Goal: Download file/media

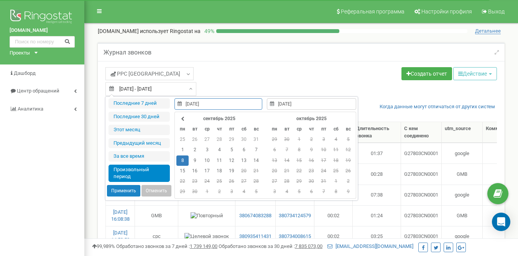
select select "50"
type input "[DATE]"
click at [231, 171] on td "19" at bounding box center [231, 171] width 12 height 10
type input "[DATE]"
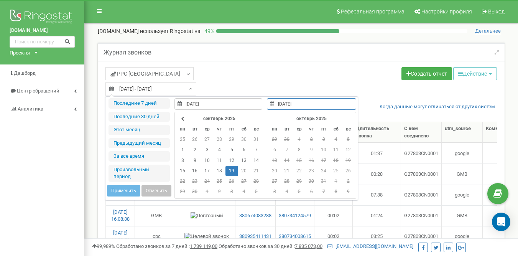
click at [231, 171] on td "19" at bounding box center [231, 171] width 12 height 10
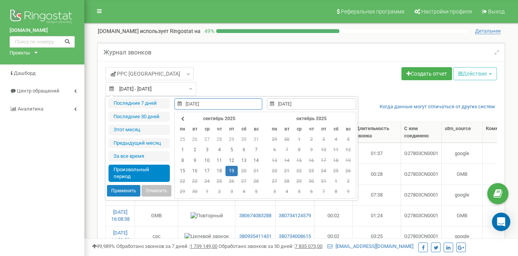
click at [236, 173] on td "19" at bounding box center [231, 171] width 12 height 10
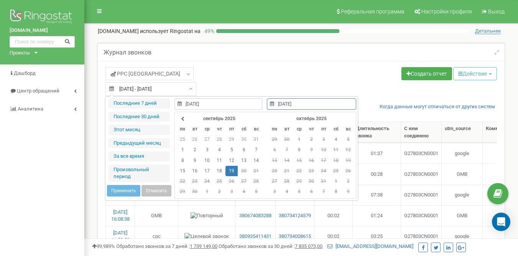
click at [236, 173] on td "19" at bounding box center [231, 171] width 12 height 10
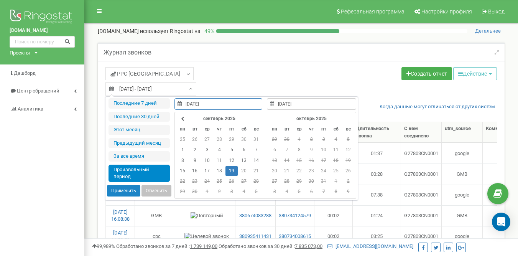
type input "[DATE]"
click at [130, 186] on button "Применить" at bounding box center [123, 190] width 33 height 11
type input "[DATE] - [DATE]"
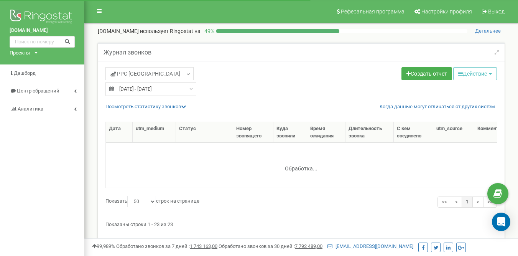
select select "50"
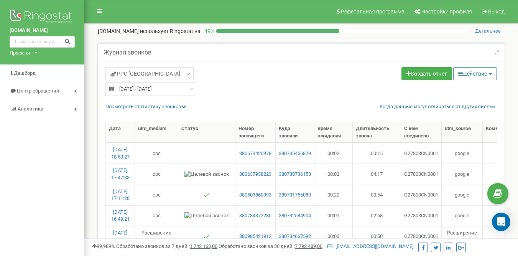
click at [480, 75] on button "Действие" at bounding box center [475, 73] width 44 height 13
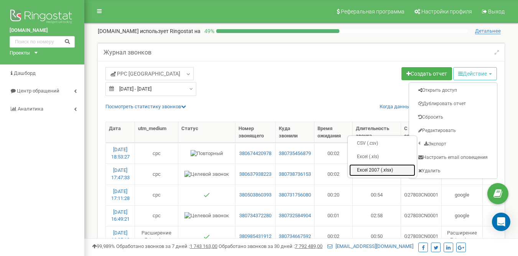
click at [366, 171] on link "Excel 2007 (.xlsx)" at bounding box center [382, 170] width 66 height 12
